Goal: Task Accomplishment & Management: Use online tool/utility

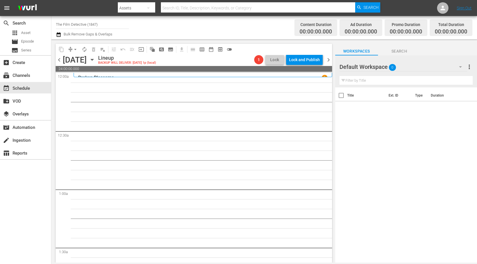
click at [329, 60] on span "chevron_right" at bounding box center [328, 59] width 7 height 7
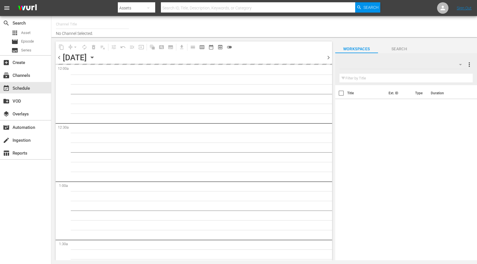
type input "The Film Detective (1847)"
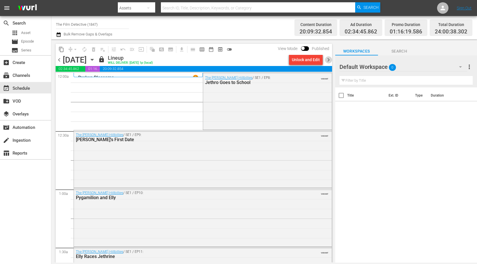
click at [328, 61] on span "chevron_right" at bounding box center [328, 59] width 7 height 7
click at [328, 60] on span "chevron_right" at bounding box center [328, 59] width 7 height 7
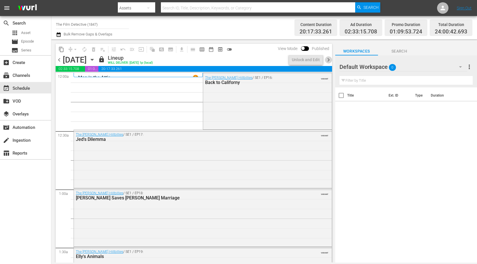
click at [328, 60] on span "chevron_right" at bounding box center [328, 59] width 7 height 7
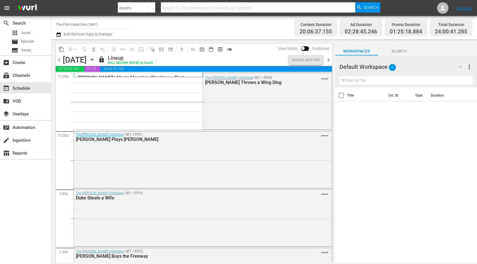
click at [328, 60] on span "chevron_right" at bounding box center [328, 59] width 7 height 7
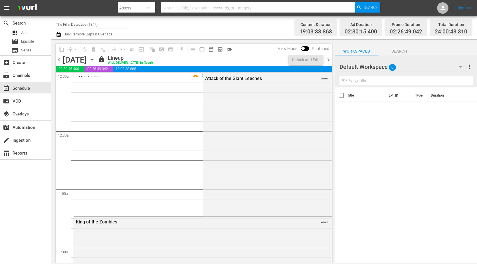
click at [328, 60] on span "chevron_right" at bounding box center [328, 59] width 7 height 7
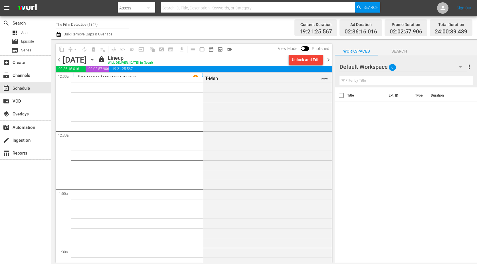
click at [327, 62] on span "chevron_right" at bounding box center [328, 59] width 7 height 7
